Goal: Information Seeking & Learning: Learn about a topic

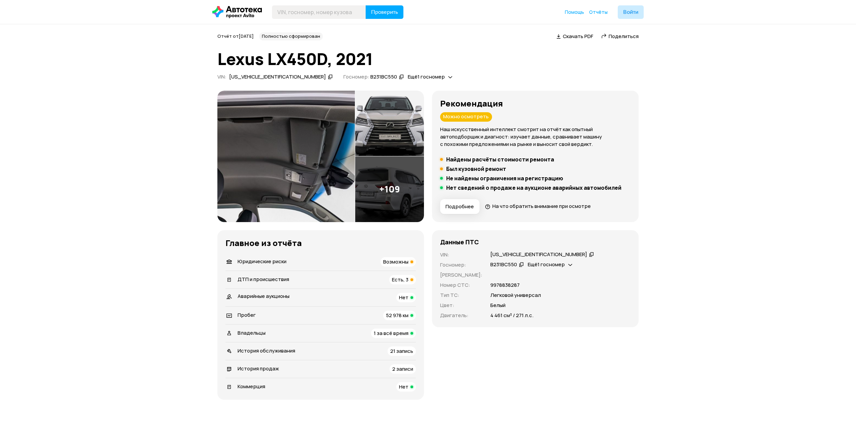
click at [401, 279] on span "Есть, 3" at bounding box center [400, 279] width 17 height 7
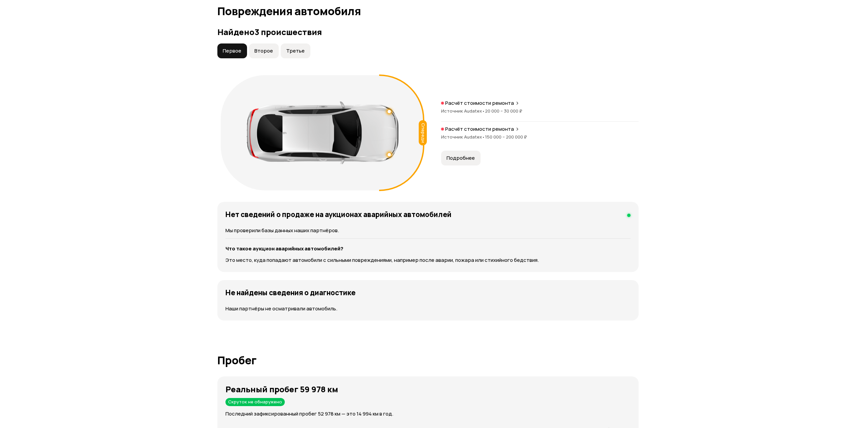
scroll to position [714, 0]
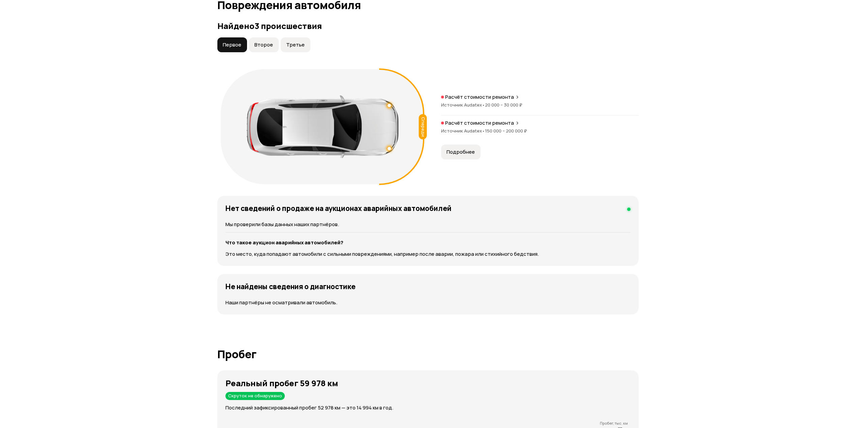
click at [263, 45] on span "Второе" at bounding box center [263, 44] width 19 height 7
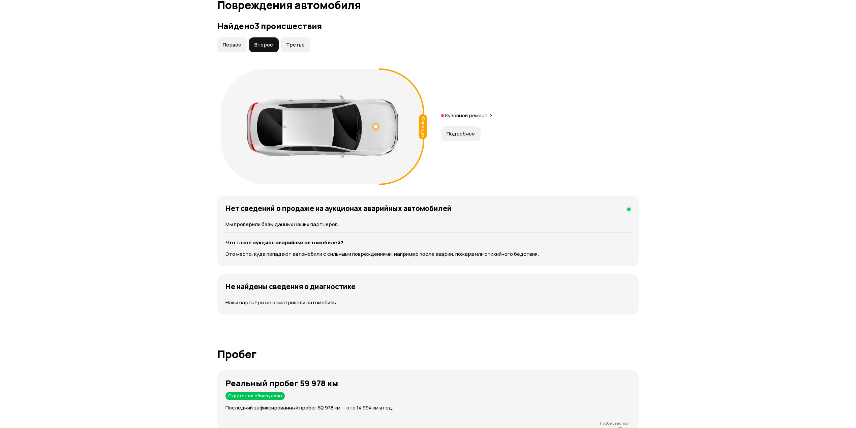
click at [292, 45] on span "Третье" at bounding box center [295, 44] width 19 height 7
click at [258, 44] on span "Второе" at bounding box center [263, 44] width 19 height 7
click at [226, 40] on button "Первое" at bounding box center [232, 44] width 30 height 15
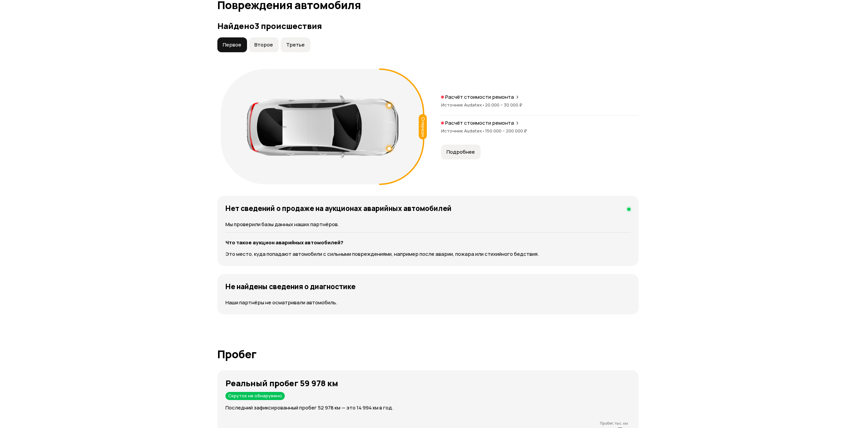
click at [468, 155] on span "Подробнее" at bounding box center [460, 152] width 28 height 7
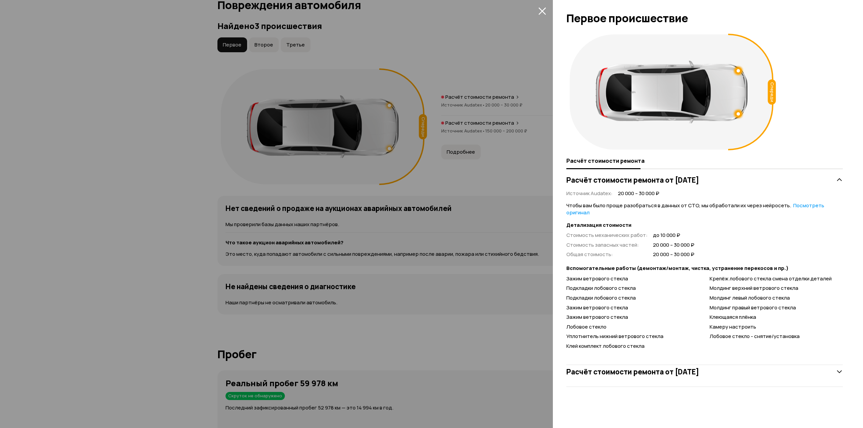
click at [545, 13] on icon "закрыть" at bounding box center [542, 11] width 8 height 8
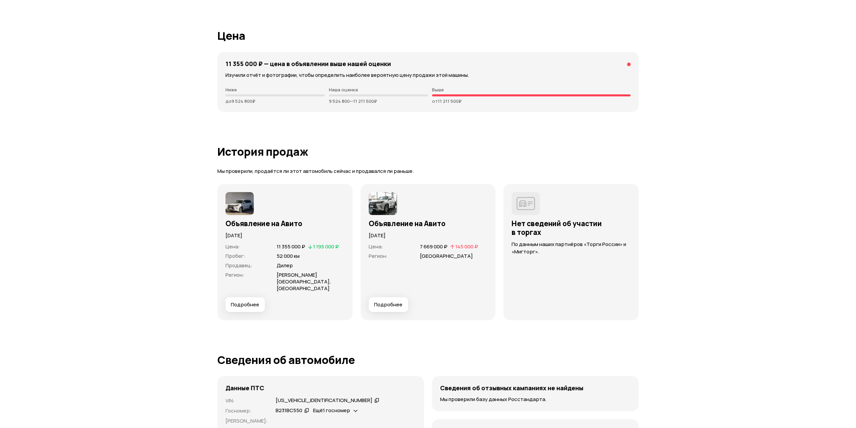
scroll to position [1702, 0]
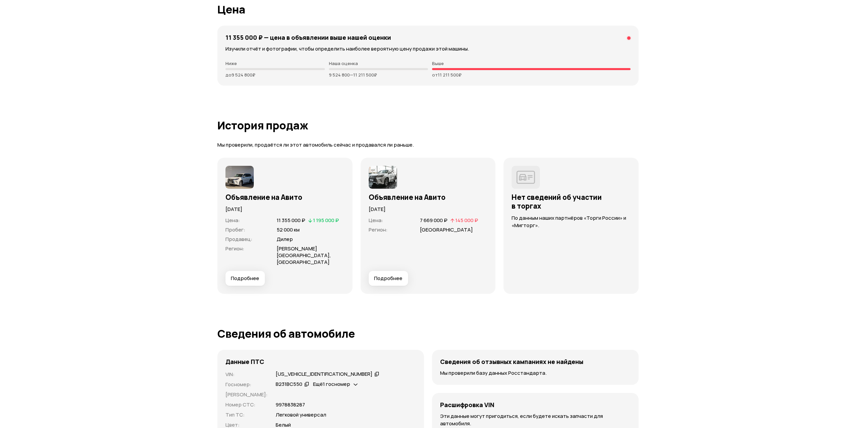
click at [394, 275] on span "Подробнее" at bounding box center [388, 278] width 28 height 7
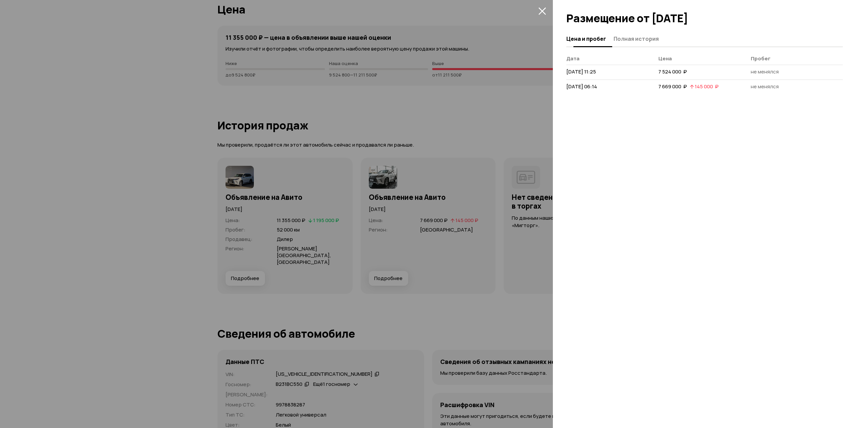
click at [629, 37] on span "Полная история" at bounding box center [635, 38] width 45 height 7
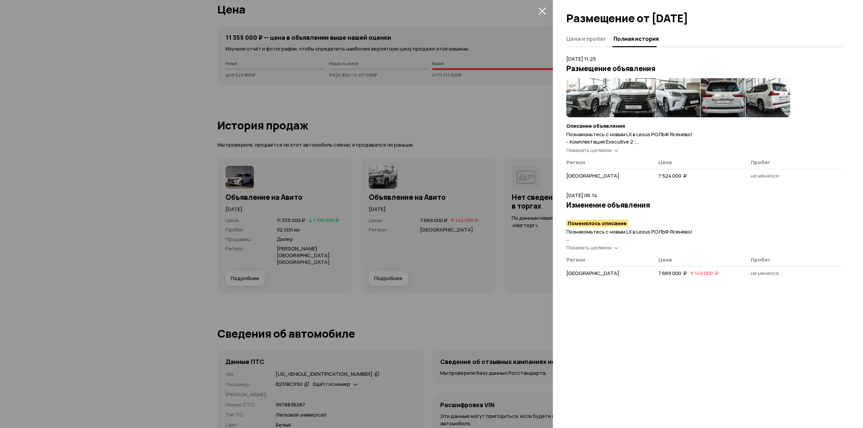
click at [542, 12] on icon "закрыть" at bounding box center [542, 11] width 8 height 8
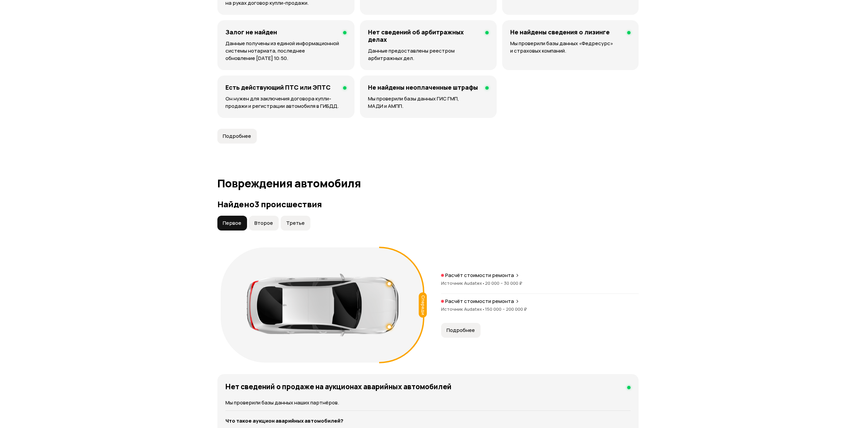
scroll to position [444, 0]
